Goal: Find specific page/section: Find specific page/section

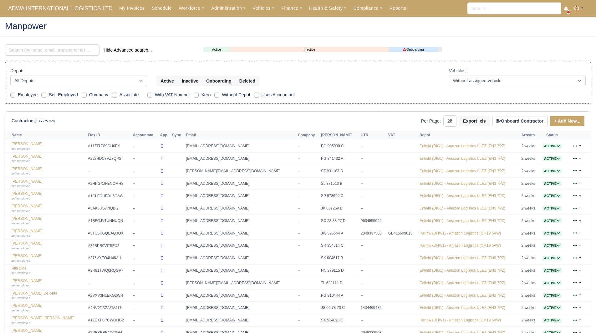
select select "25"
click at [249, 9] on link "Vehicles" at bounding box center [263, 8] width 29 height 12
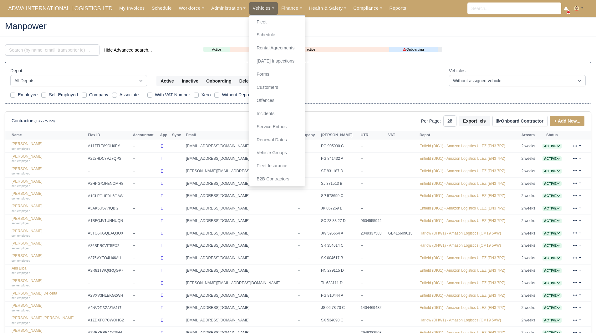
click at [263, 8] on link "Vehicles" at bounding box center [263, 8] width 29 height 12
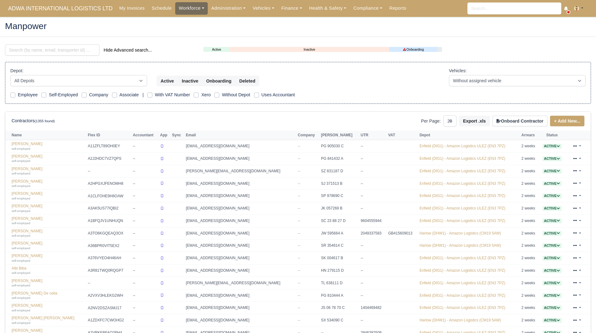
click at [175, 8] on link "Workforce" at bounding box center [191, 8] width 33 height 12
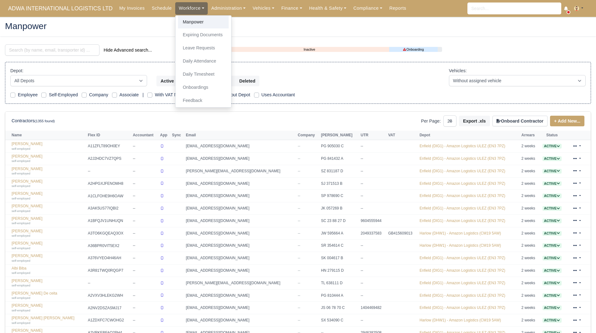
click at [197, 23] on link "Manpower" at bounding box center [203, 22] width 51 height 13
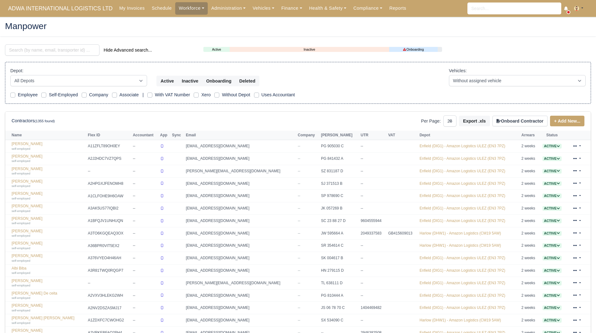
select select "25"
click at [167, 35] on div "Manpower" at bounding box center [298, 27] width 596 height 20
click at [51, 56] on div "Hide Advanced search..." at bounding box center [99, 49] width 189 height 11
click at [53, 51] on input "search" at bounding box center [52, 49] width 95 height 11
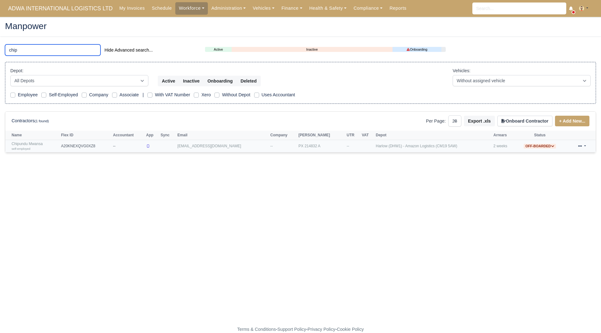
type input "chip"
click at [23, 146] on link "Chipundu Mwansa self-employed" at bounding box center [35, 146] width 46 height 9
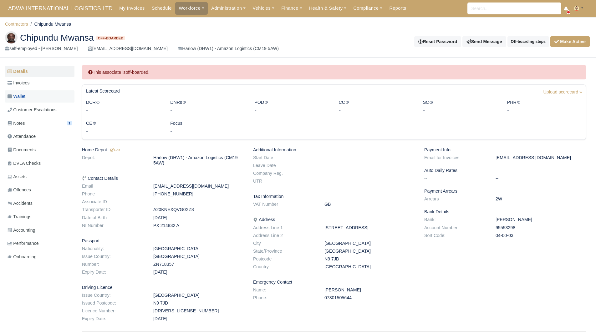
click at [41, 97] on link "Wallet" at bounding box center [39, 96] width 69 height 12
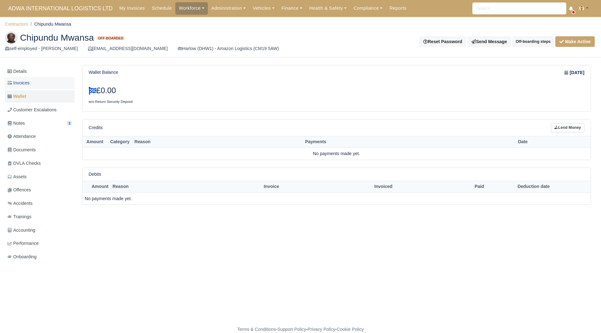
click at [46, 84] on link "Invoices" at bounding box center [39, 83] width 69 height 12
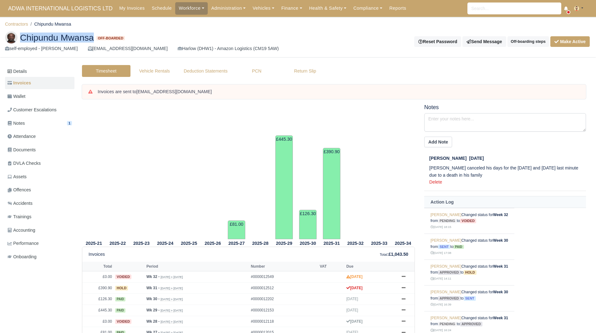
drag, startPoint x: 21, startPoint y: 42, endPoint x: 94, endPoint y: 40, distance: 73.3
click at [94, 40] on span "Chipundu Mwansa" at bounding box center [57, 37] width 74 height 9
copy span "Chipundu Mwansa"
